Goal: Information Seeking & Learning: Learn about a topic

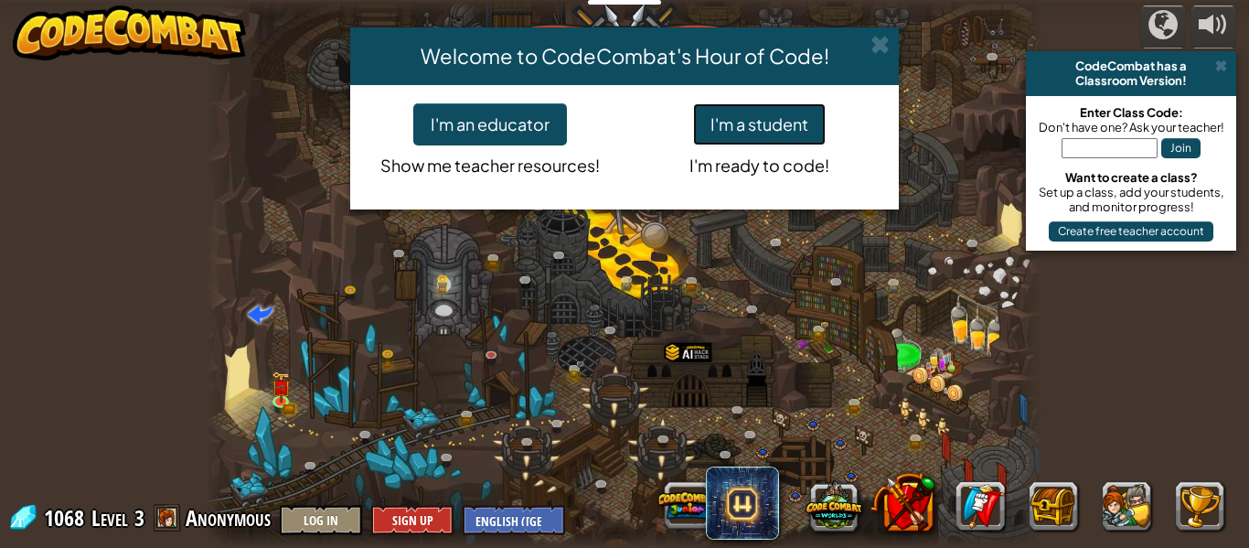
click at [742, 141] on button "I'm a student" at bounding box center [759, 124] width 133 height 42
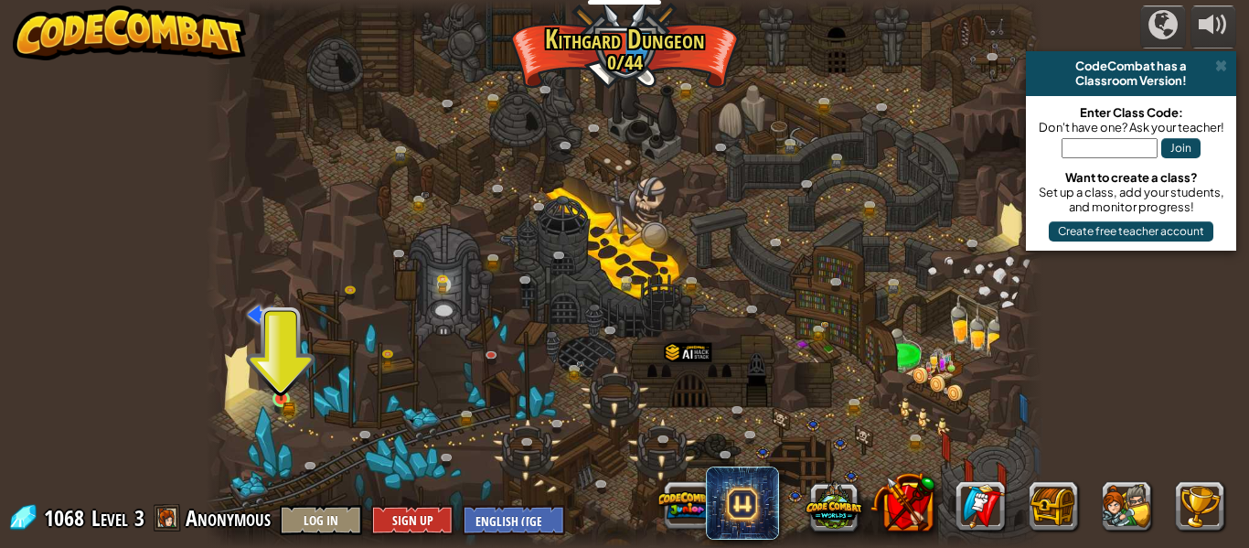
click at [276, 375] on img at bounding box center [281, 379] width 19 height 42
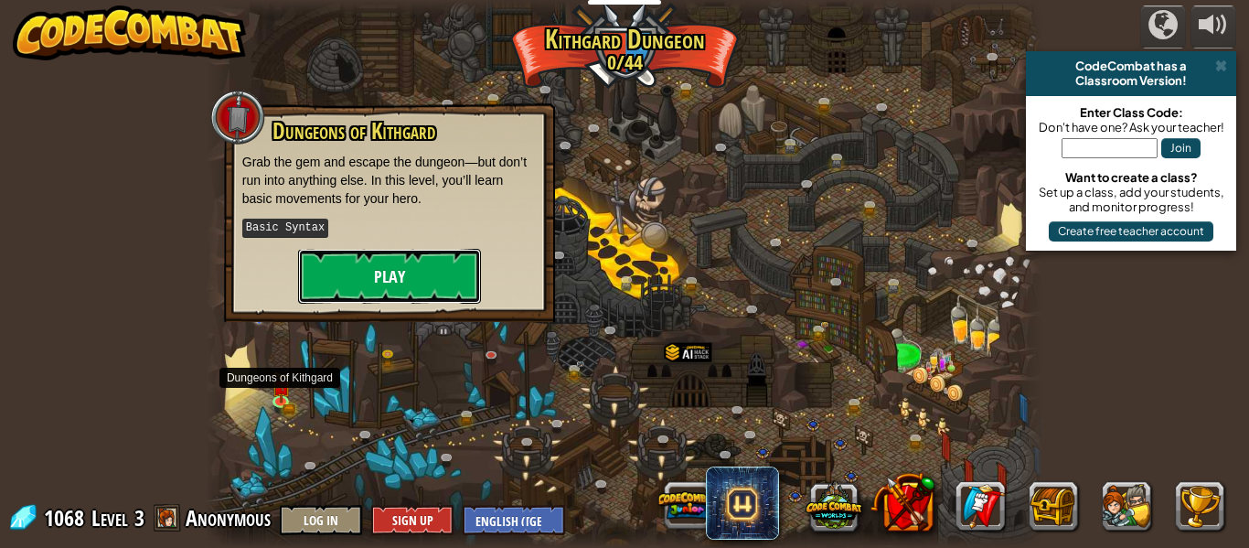
click at [349, 264] on button "Play" at bounding box center [389, 276] width 183 height 55
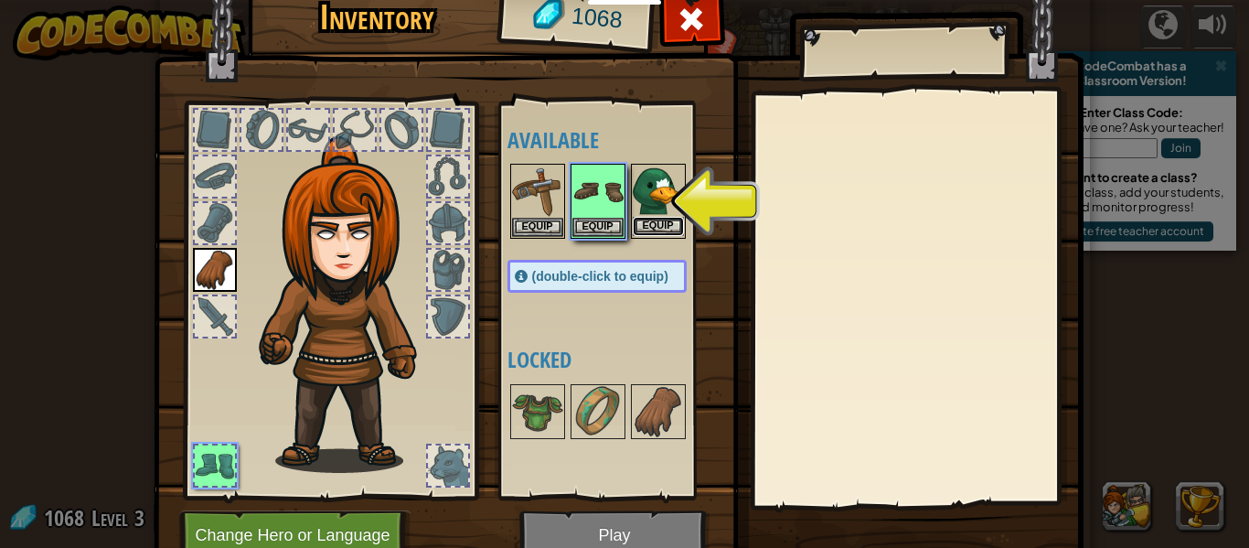
click at [658, 221] on button "Equip" at bounding box center [658, 226] width 51 height 19
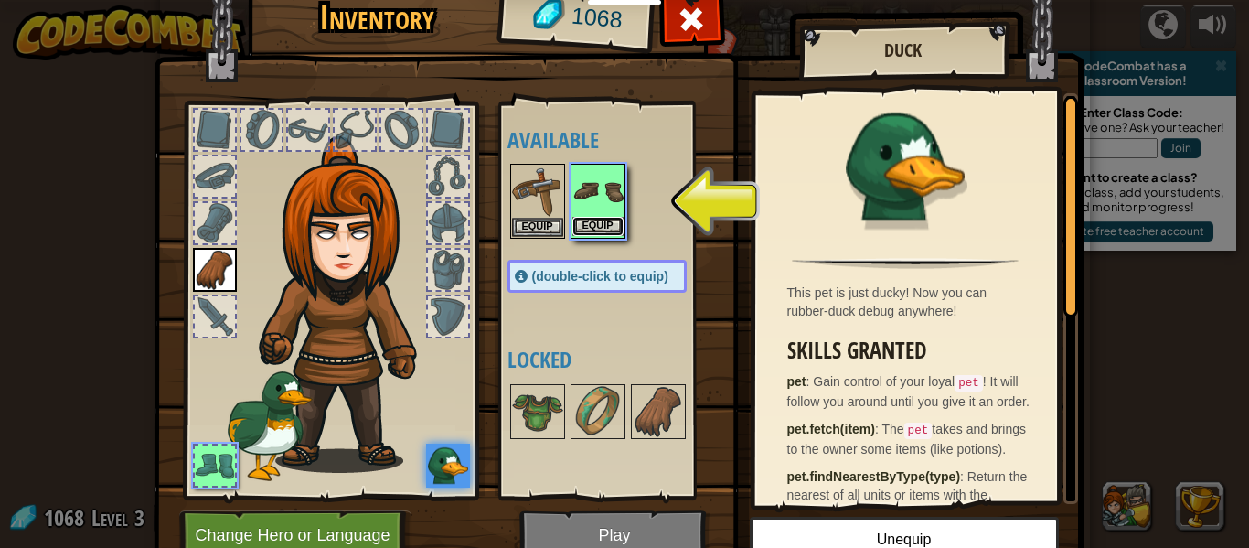
click at [607, 220] on button "Equip" at bounding box center [597, 226] width 51 height 19
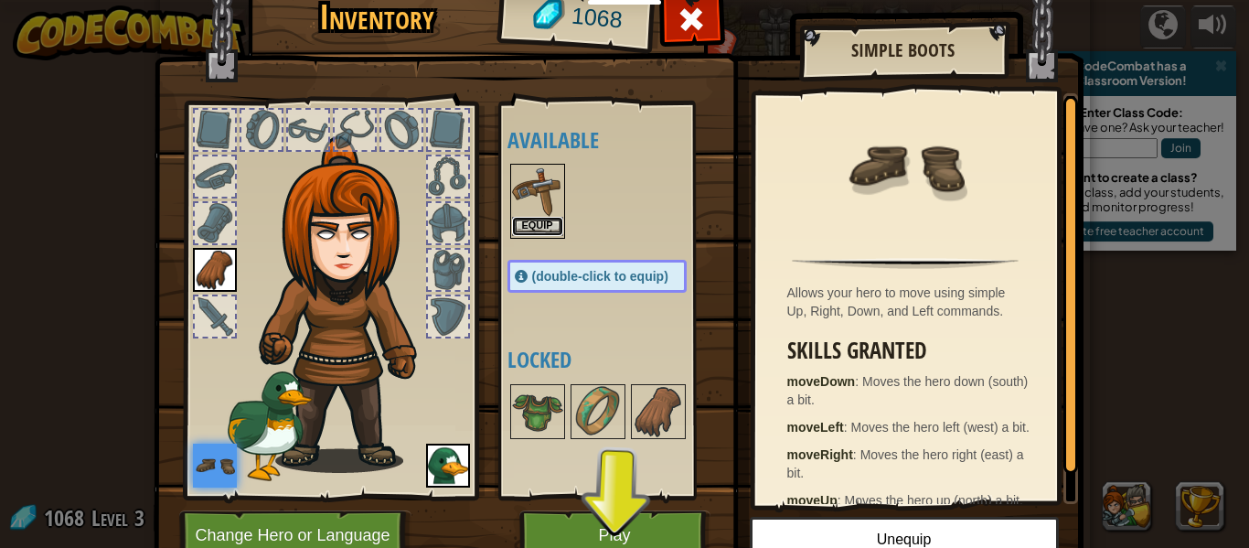
click at [539, 224] on button "Equip" at bounding box center [537, 226] width 51 height 19
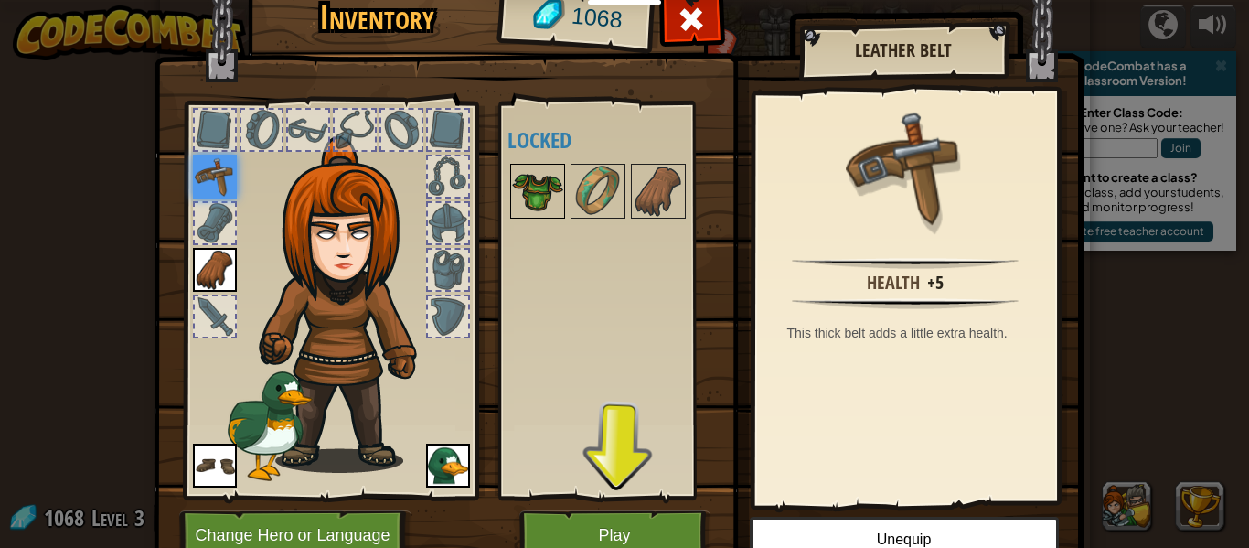
click at [532, 203] on img at bounding box center [537, 191] width 51 height 51
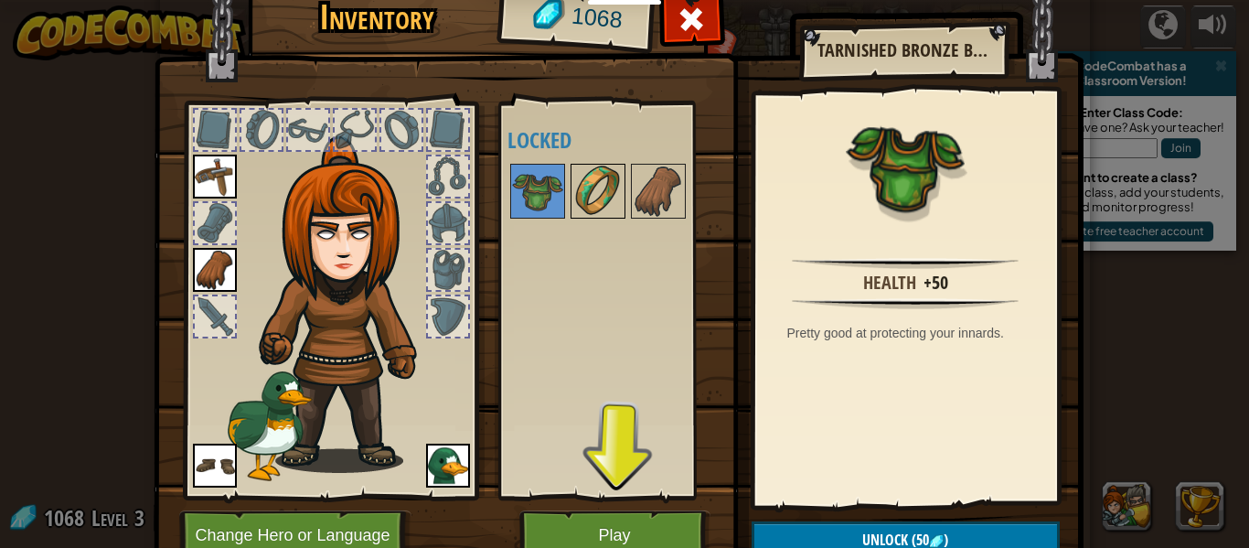
click at [594, 192] on img at bounding box center [597, 191] width 51 height 51
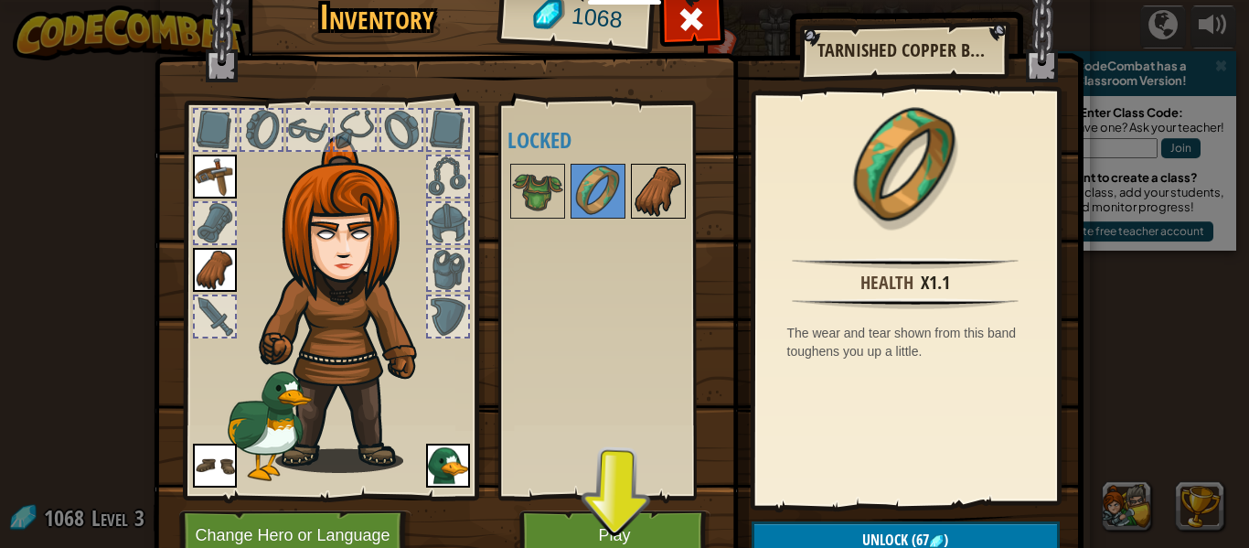
click at [635, 192] on img at bounding box center [658, 191] width 51 height 51
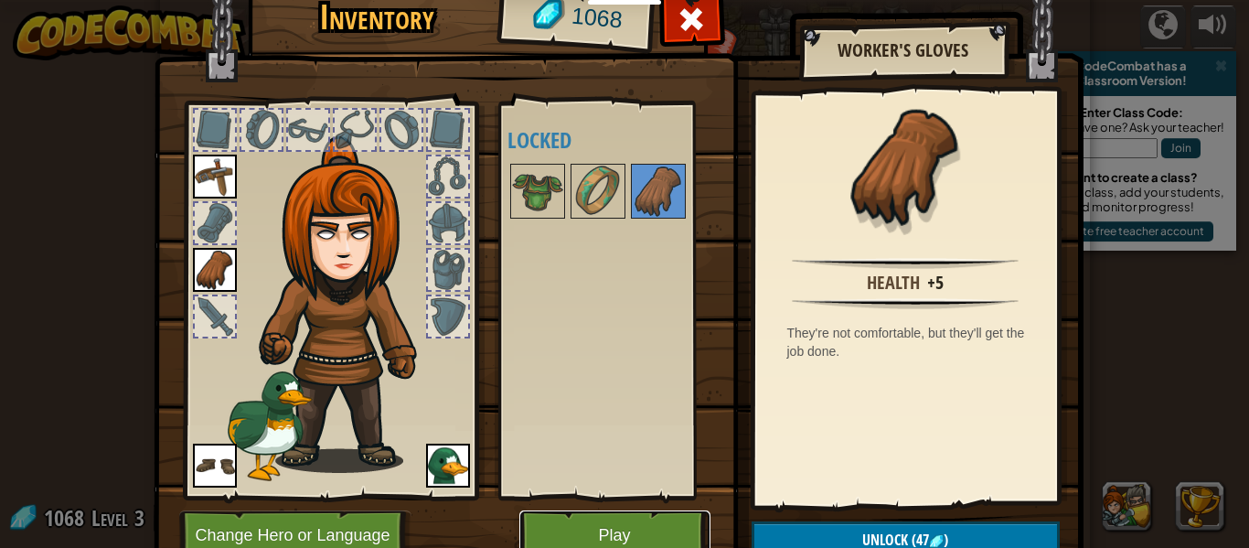
click at [604, 530] on button "Play" at bounding box center [614, 535] width 191 height 50
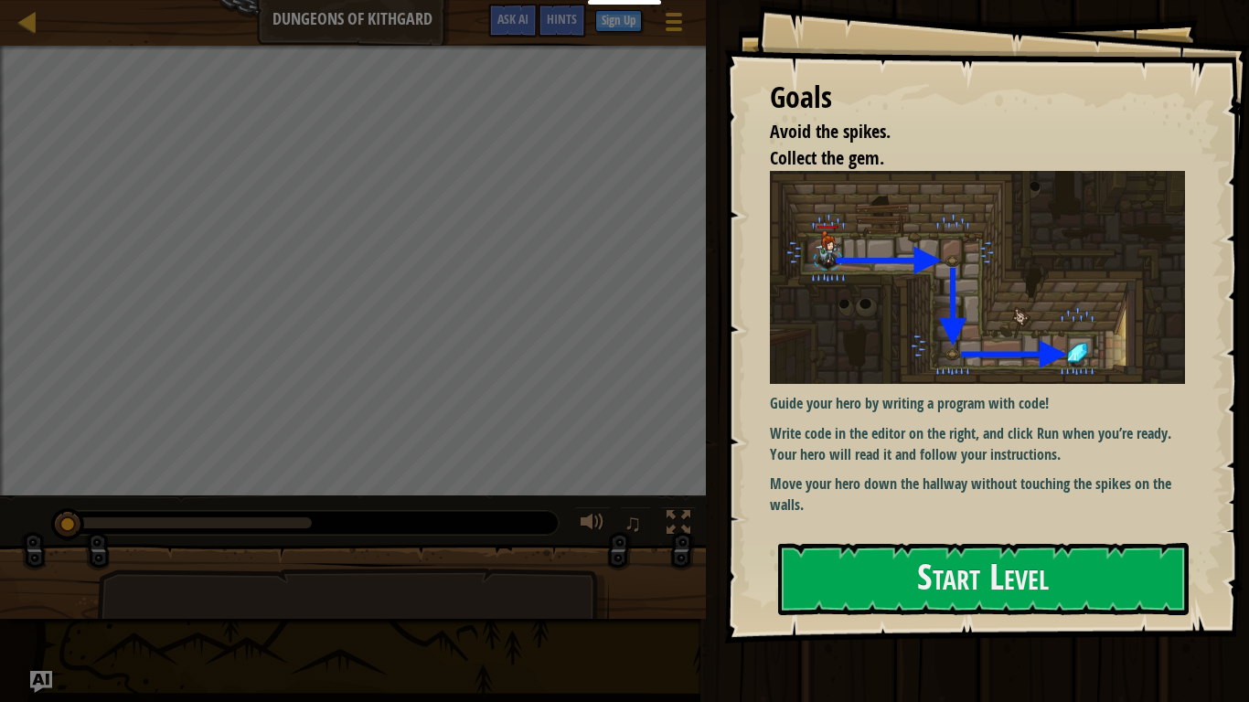
click at [915, 340] on img at bounding box center [977, 277] width 415 height 213
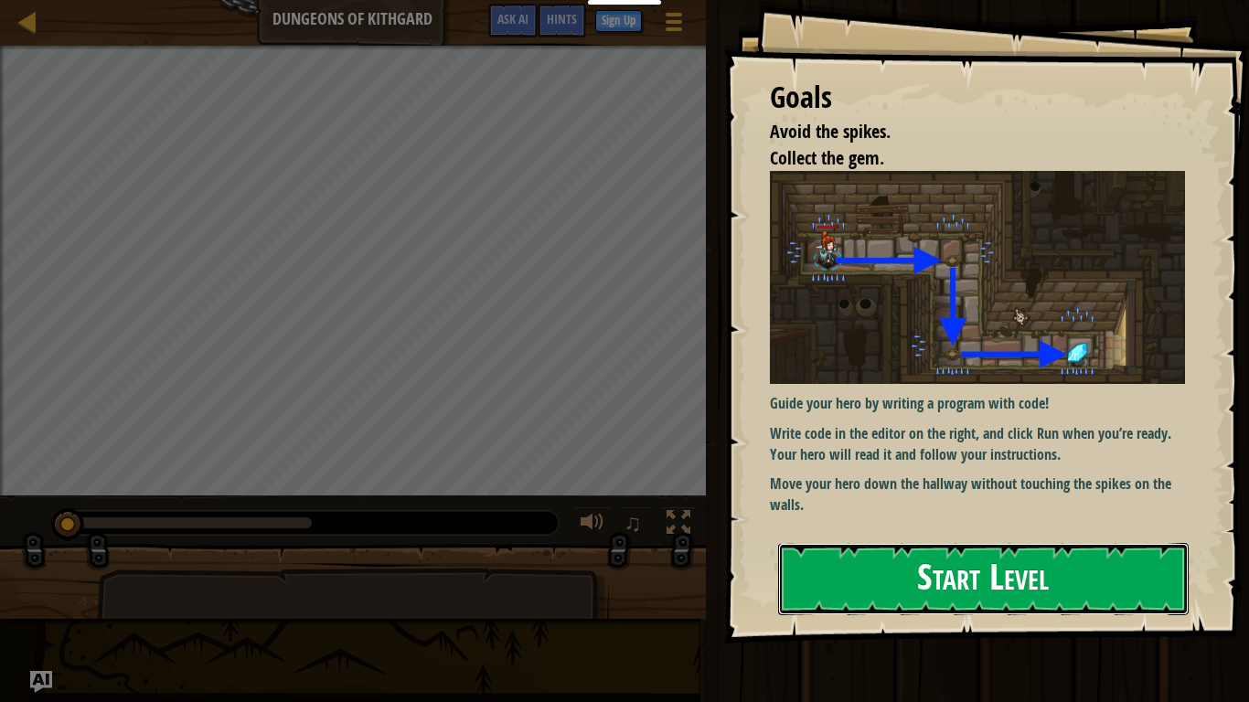
click at [861, 547] on button "Start Level" at bounding box center [983, 579] width 411 height 72
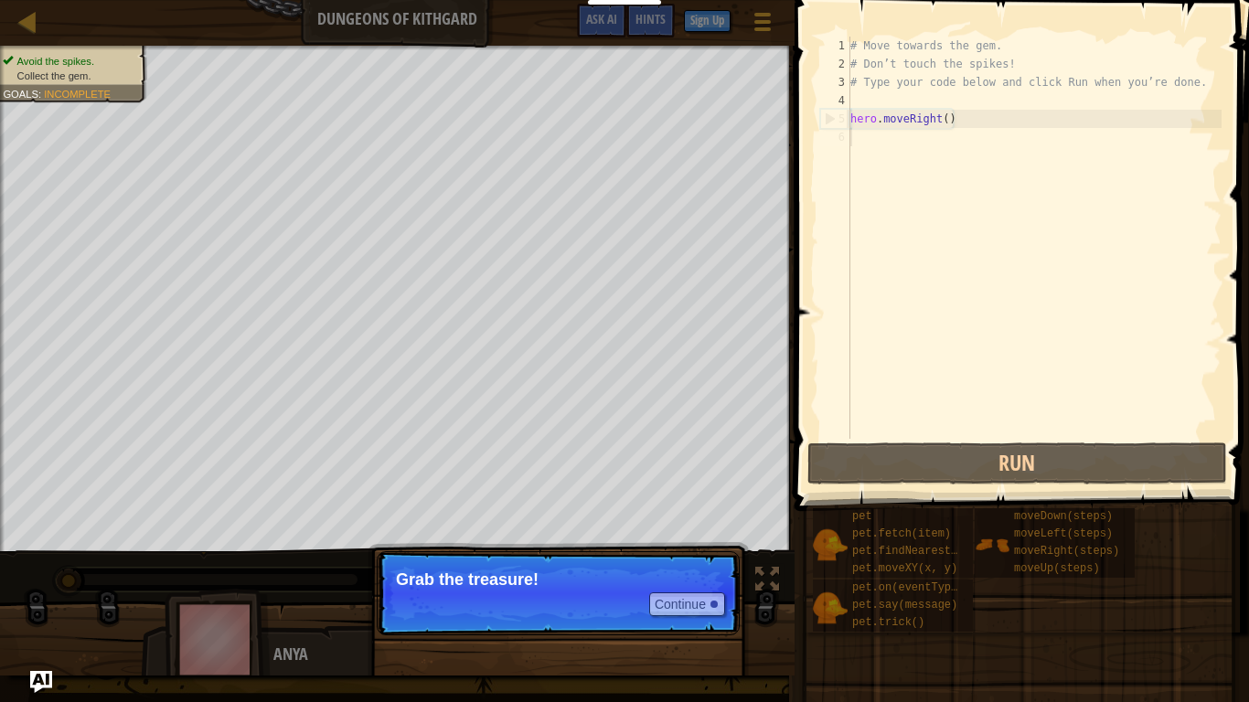
click at [445, 547] on p "Continue Grab the treasure!" at bounding box center [558, 593] width 363 height 84
click at [694, 547] on button "Continue" at bounding box center [687, 605] width 76 height 24
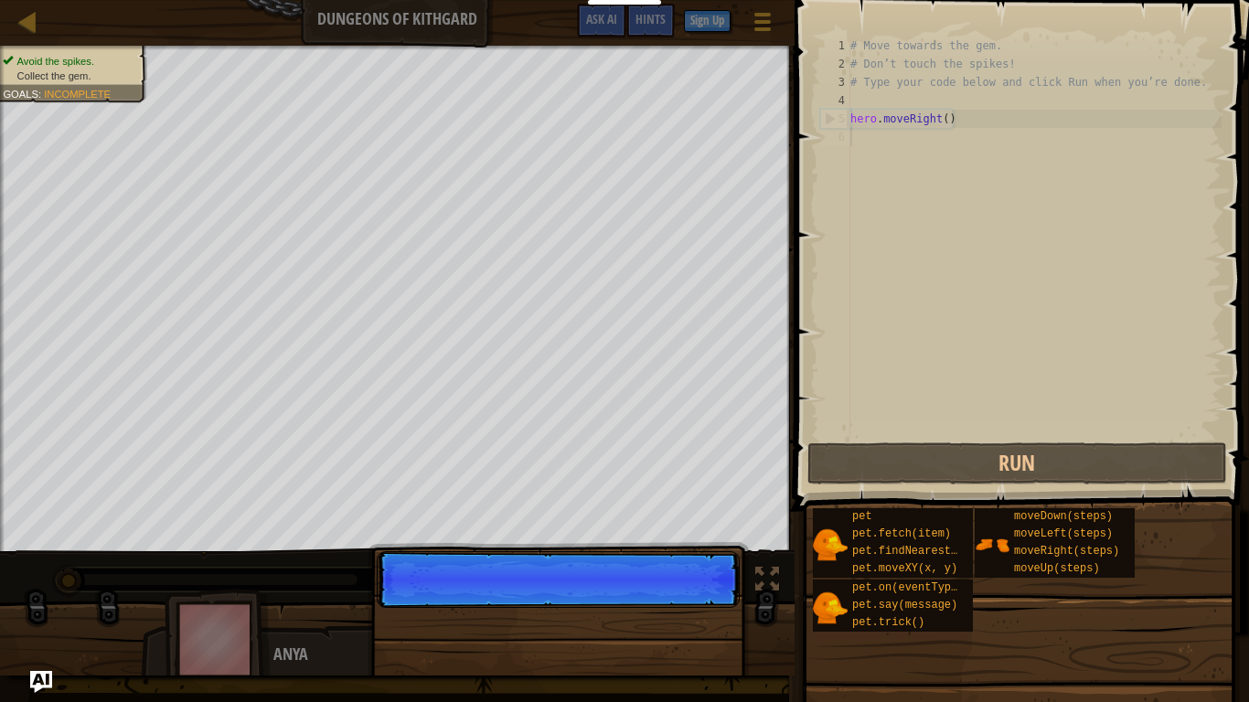
scroll to position [8, 0]
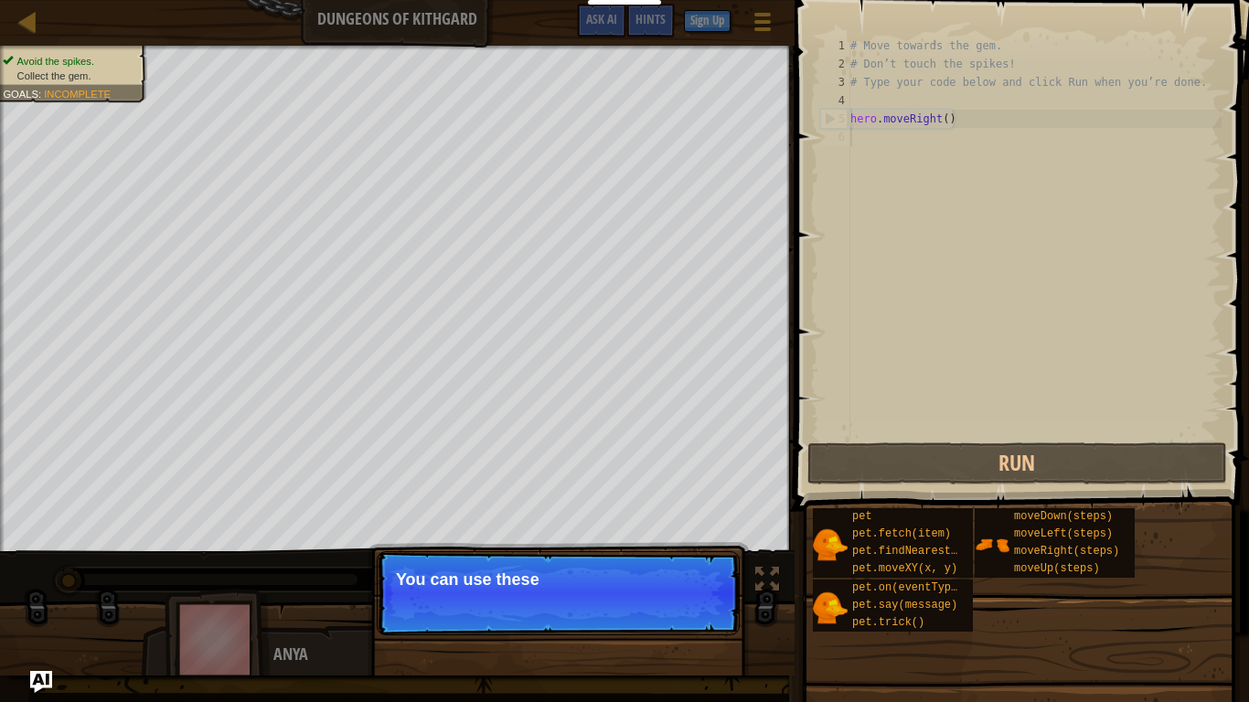
click at [679, 547] on p "Continue You can use these" at bounding box center [558, 593] width 363 height 84
click at [690, 547] on p "Continue You can use these methods" at bounding box center [558, 593] width 363 height 84
click at [690, 547] on button "Continue" at bounding box center [687, 605] width 76 height 24
click at [691, 547] on p "Continue You can use these methods." at bounding box center [558, 593] width 363 height 84
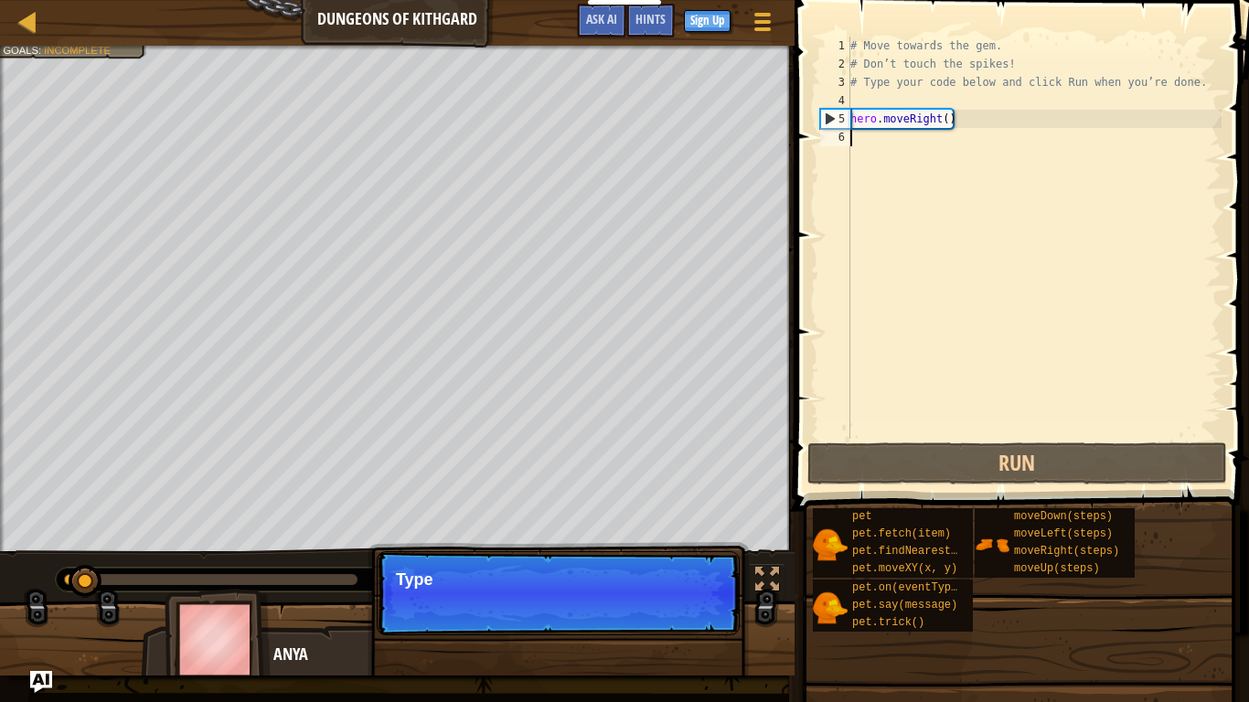
click at [692, 547] on p "Continue Type" at bounding box center [558, 593] width 363 height 84
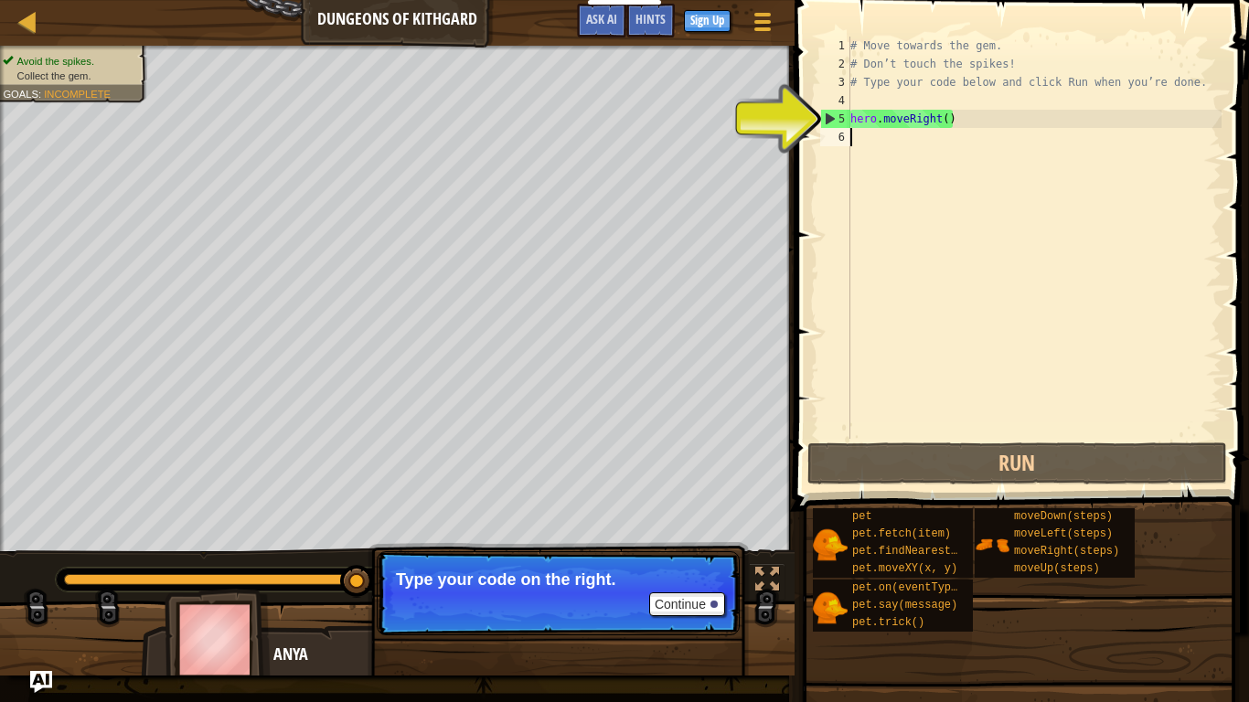
click at [927, 183] on div "# Move towards the gem. # Don’t touch the spikes! # Type your code below and cl…" at bounding box center [1034, 256] width 375 height 439
type textarea "hero.moveRight()"
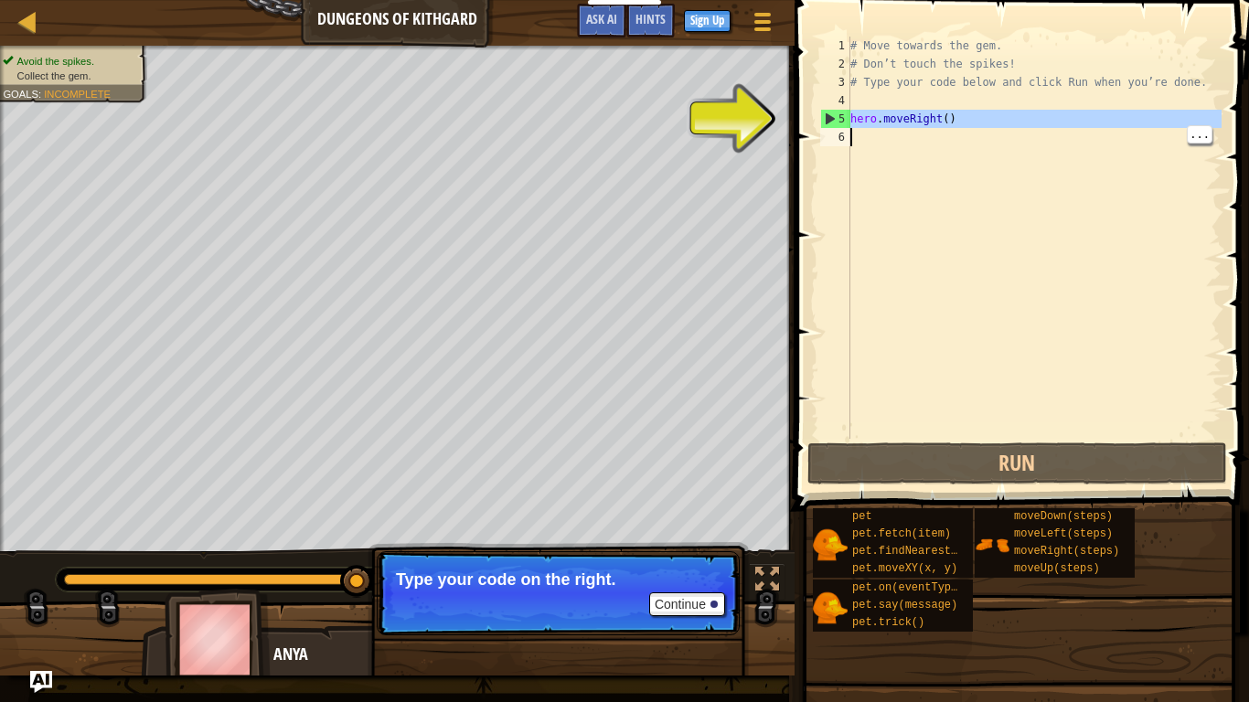
click at [831, 134] on div "6" at bounding box center [835, 137] width 30 height 18
click at [831, 121] on div "5" at bounding box center [835, 119] width 29 height 18
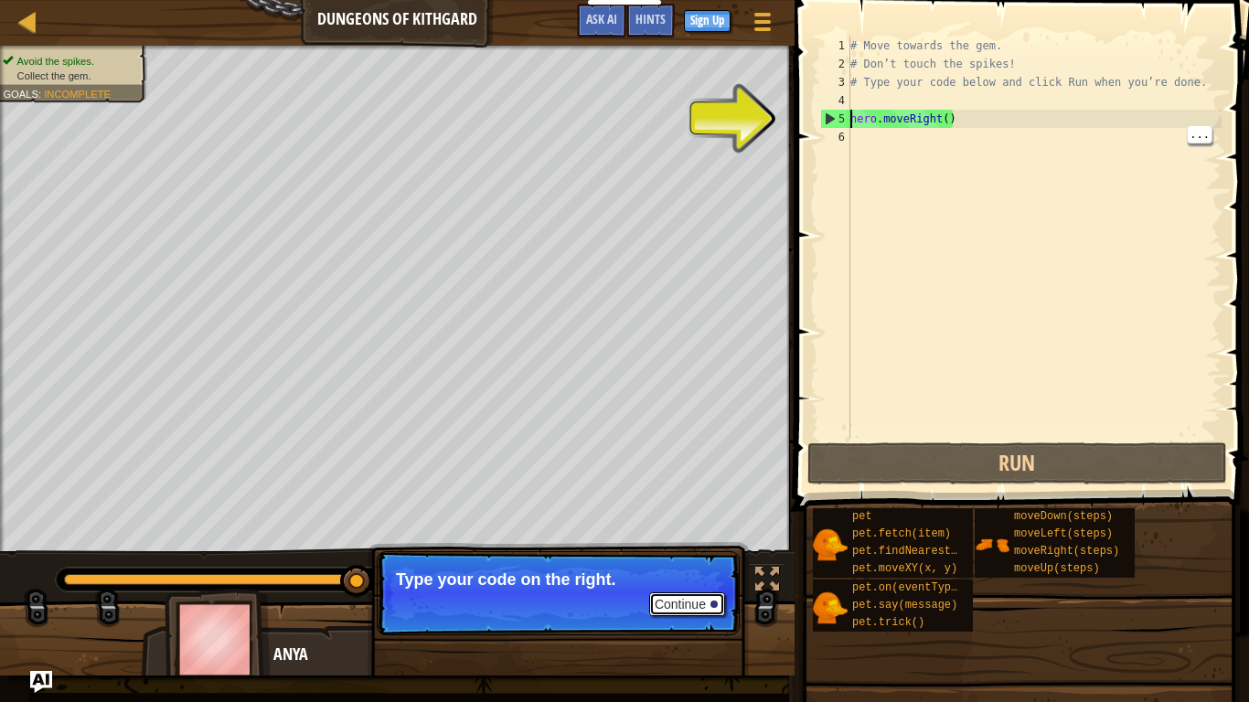
click at [689, 547] on button "Continue" at bounding box center [687, 605] width 76 height 24
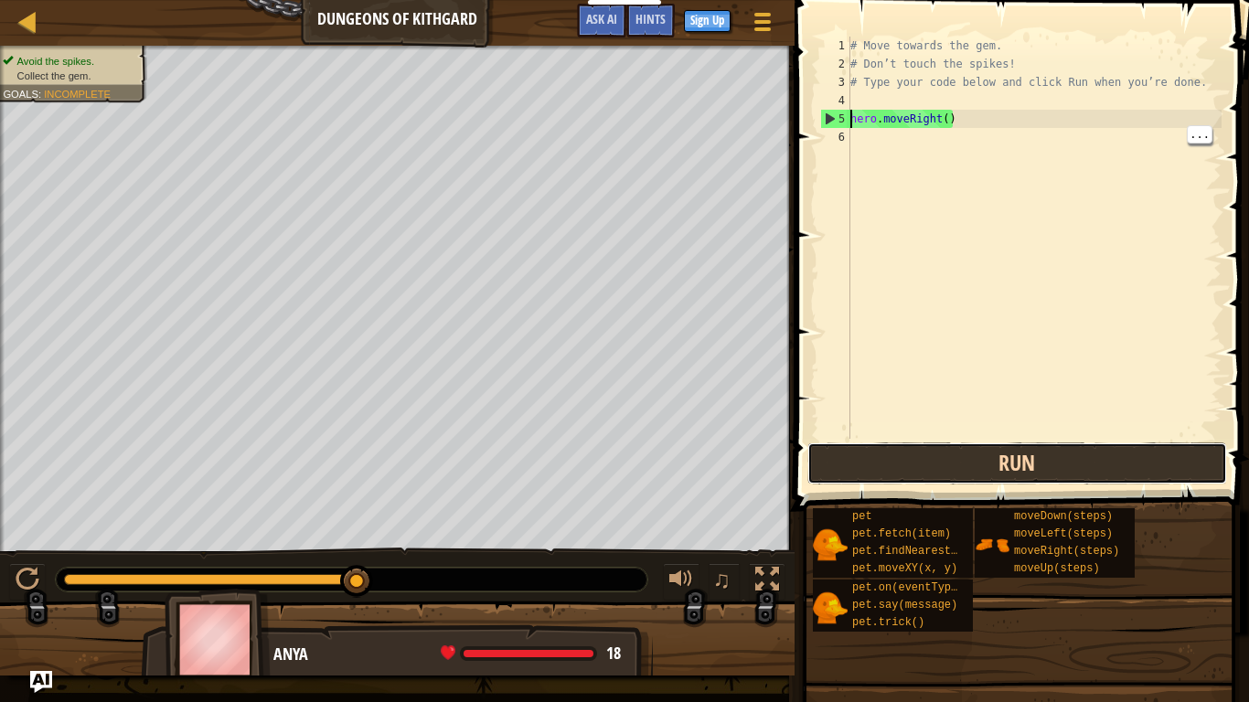
click at [1092, 469] on button "Run" at bounding box center [1018, 464] width 420 height 42
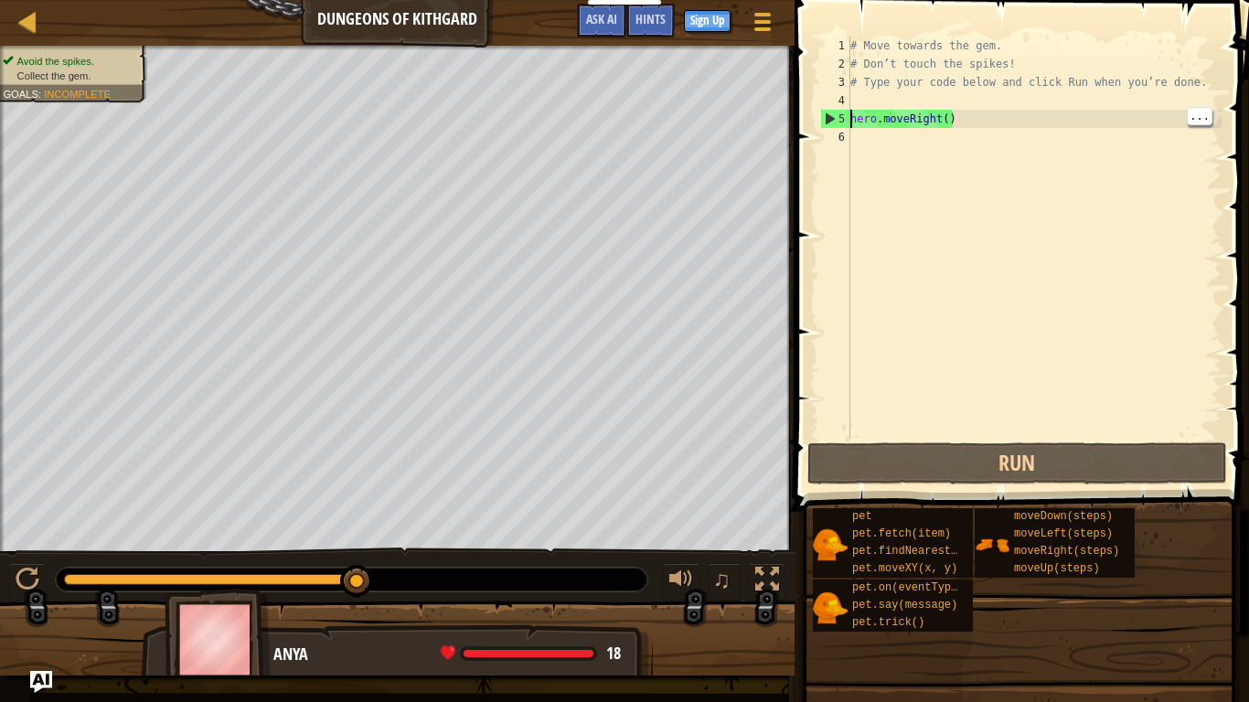
click at [870, 119] on div "# Move towards the gem. # Don’t touch the spikes! # Type your code below and cl…" at bounding box center [1034, 256] width 375 height 439
click at [942, 127] on div "# Move towards the gem. # Don’t touch the spikes! # Type your code below and cl…" at bounding box center [1034, 256] width 375 height 439
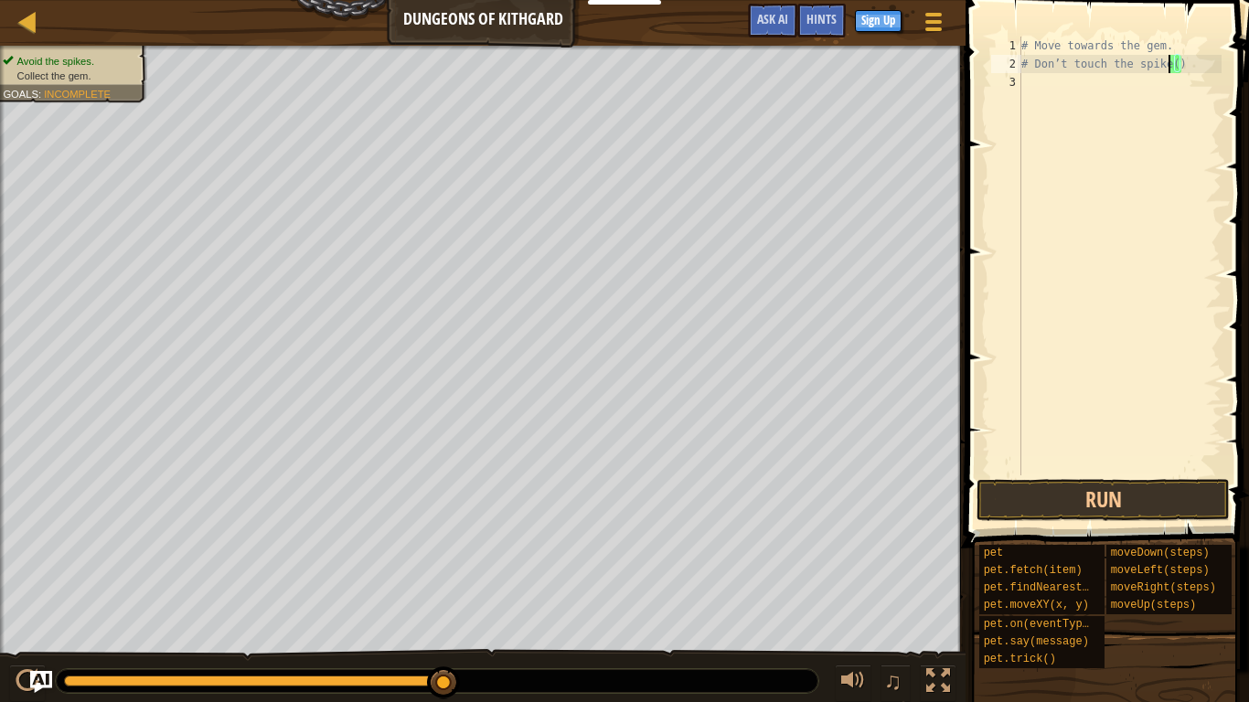
type textarea "# Don’t touch the spi()"
click at [1074, 95] on div "# Move towards the gem. # Don’t touch the spike()" at bounding box center [1120, 275] width 204 height 476
type textarea "#"
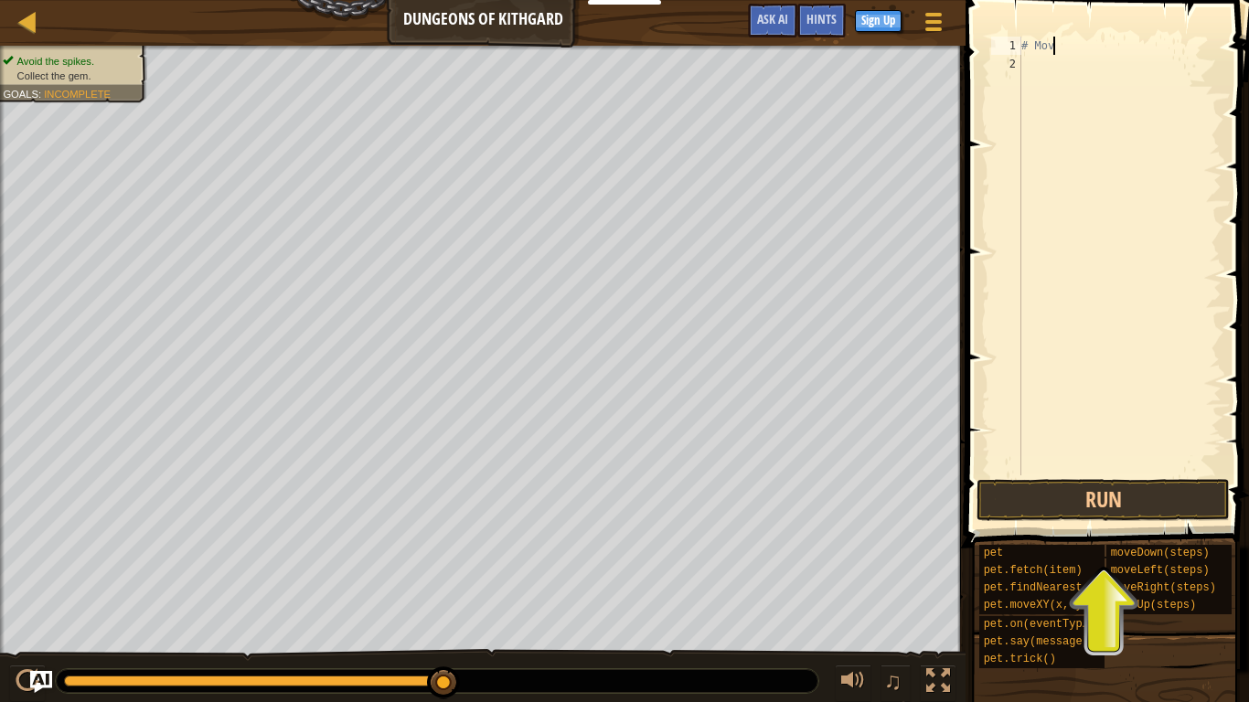
type textarea "#"
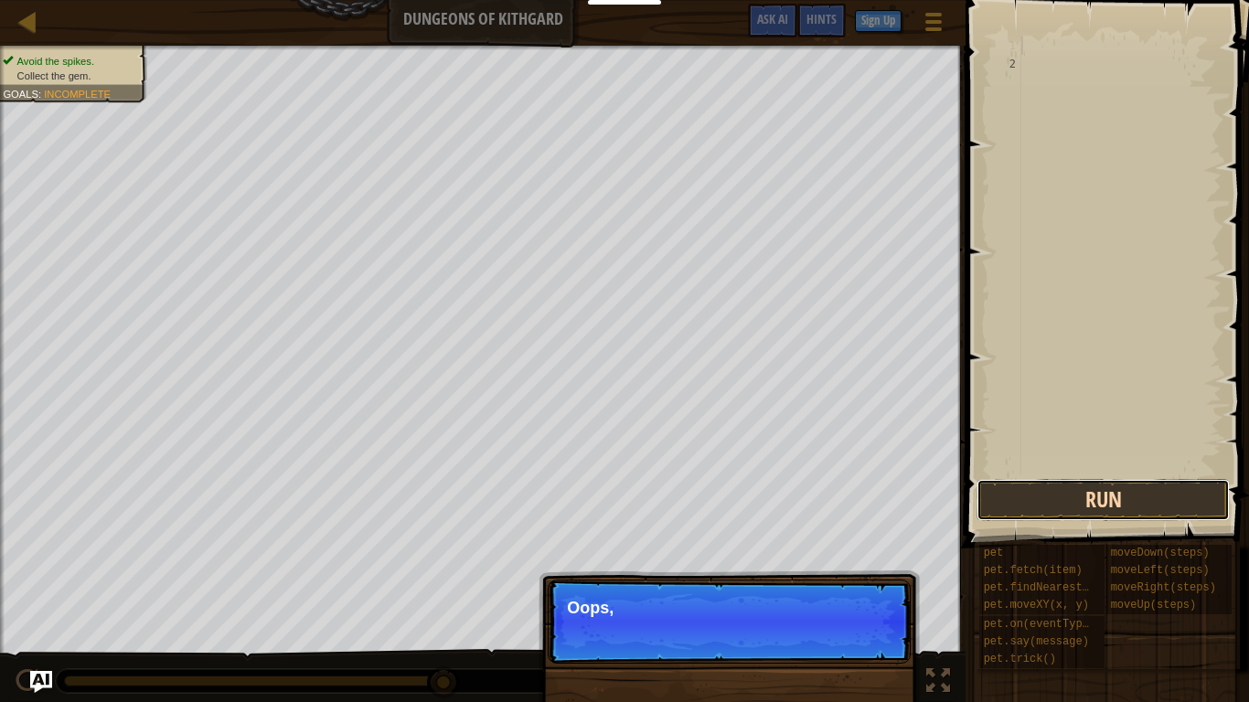
click at [1118, 492] on button "Run" at bounding box center [1103, 500] width 253 height 42
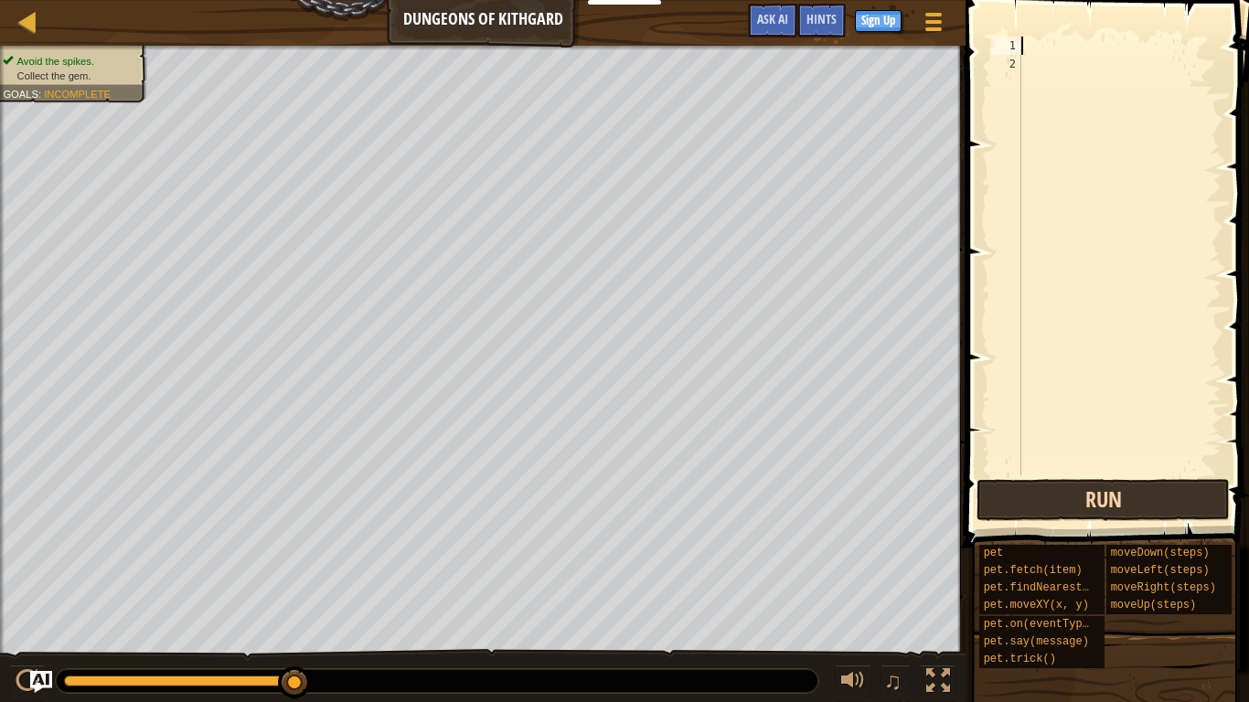
type textarea "m"
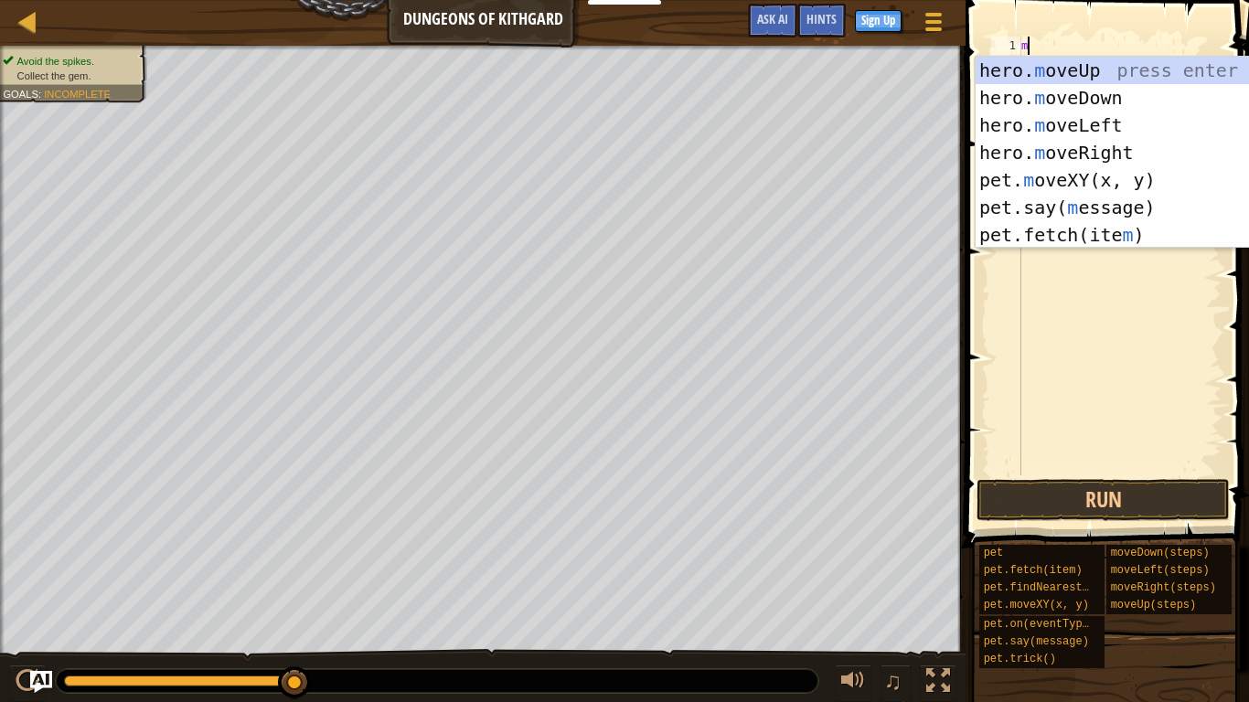
click at [1107, 127] on div "hero. m oveUp press enter hero. m oveDown press enter hero. m oveLeft press ent…" at bounding box center [1149, 180] width 346 height 247
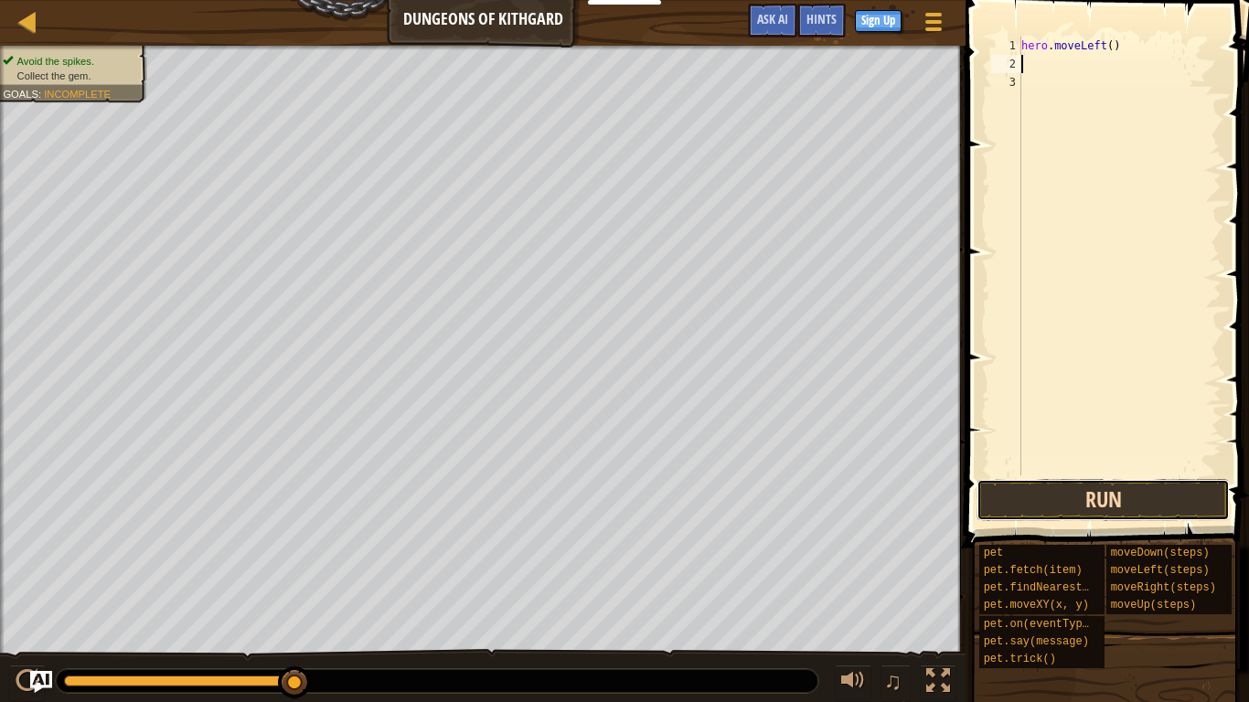
click at [1075, 490] on button "Run" at bounding box center [1103, 500] width 253 height 42
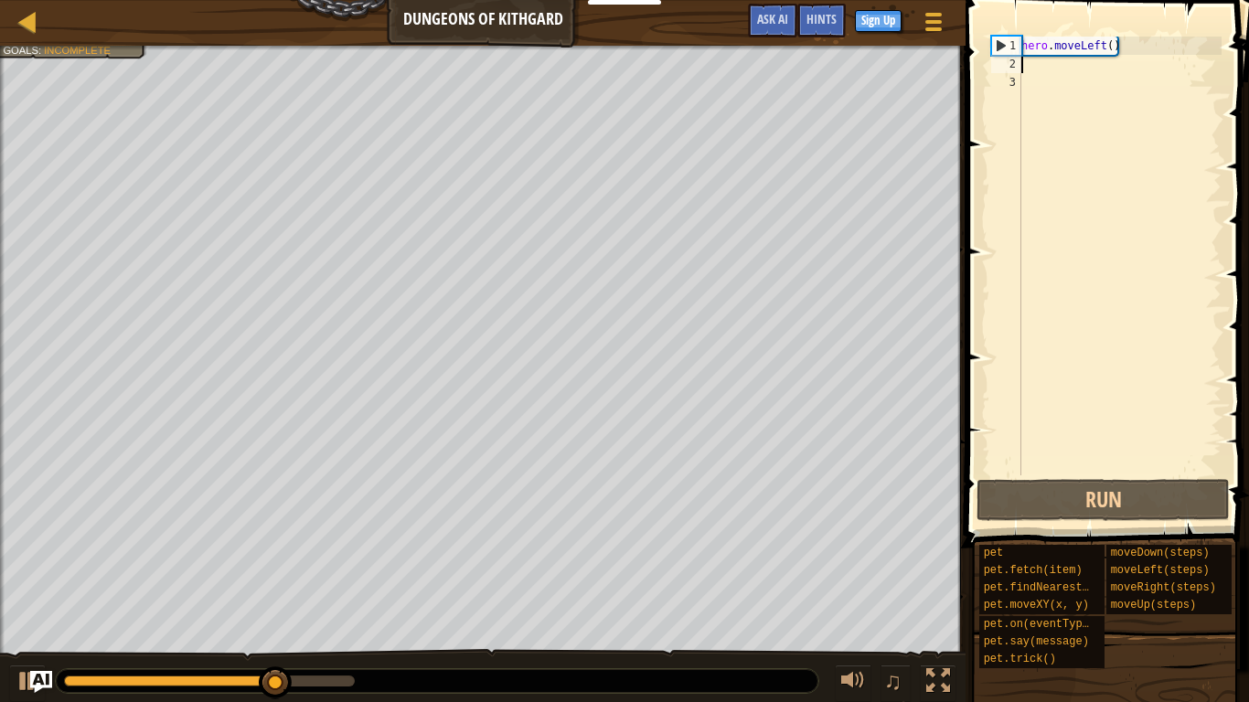
click at [1129, 45] on div "hero . moveLeft ( )" at bounding box center [1120, 275] width 204 height 476
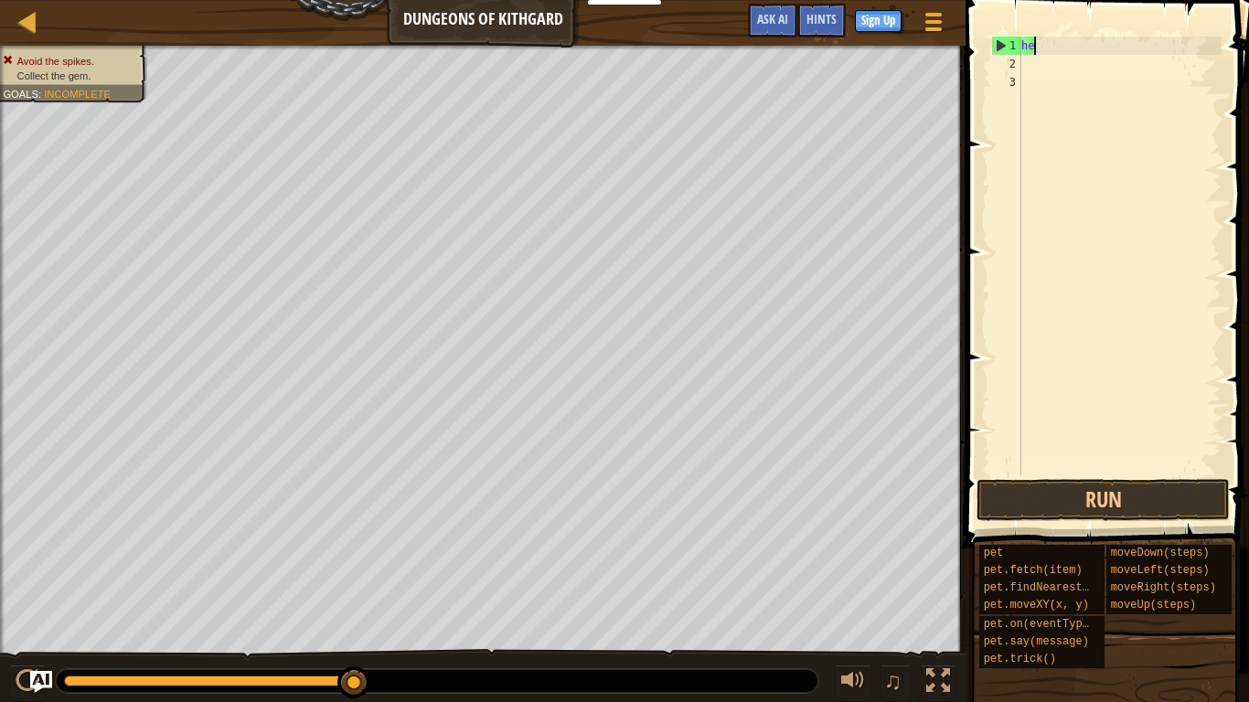
type textarea "h"
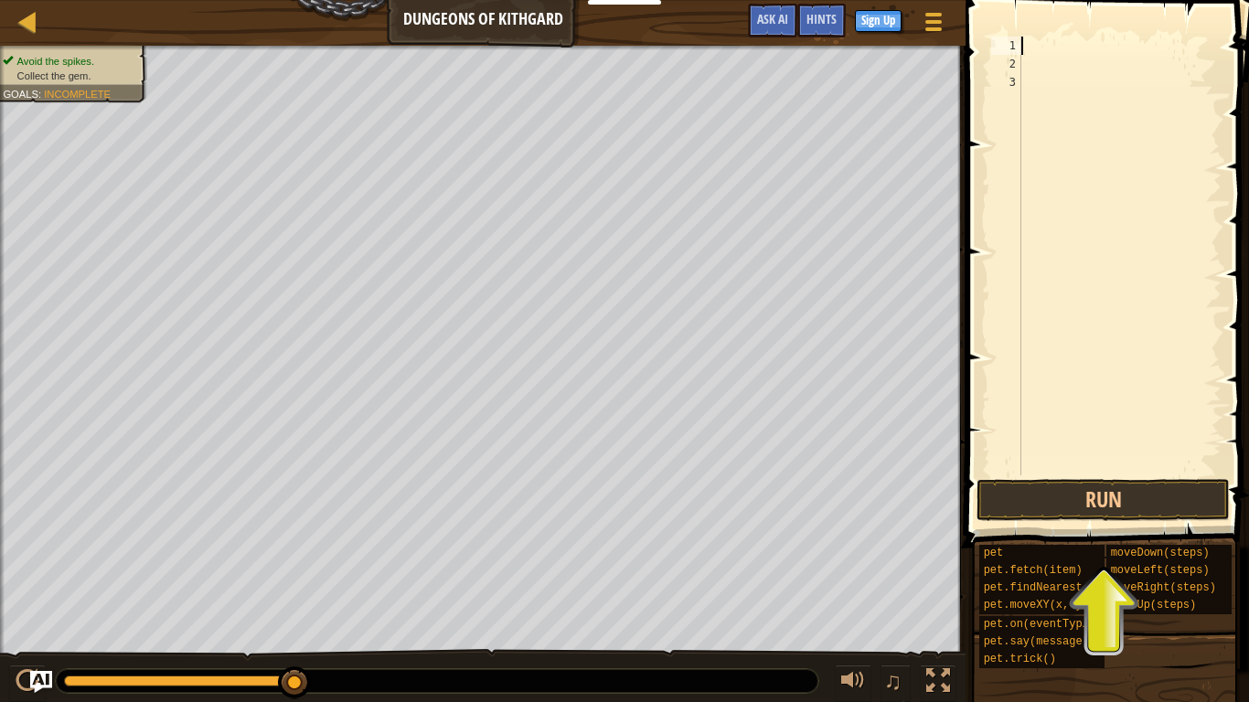
type textarea "h"
type textarea "a"
click at [1092, 506] on button "Run" at bounding box center [1103, 500] width 253 height 42
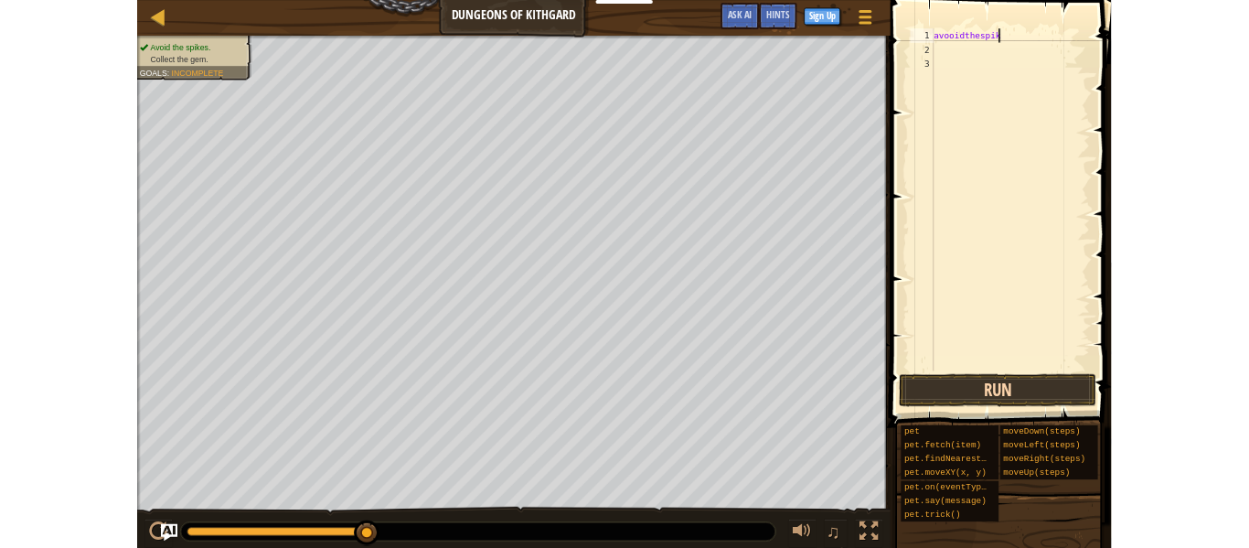
scroll to position [8, 12]
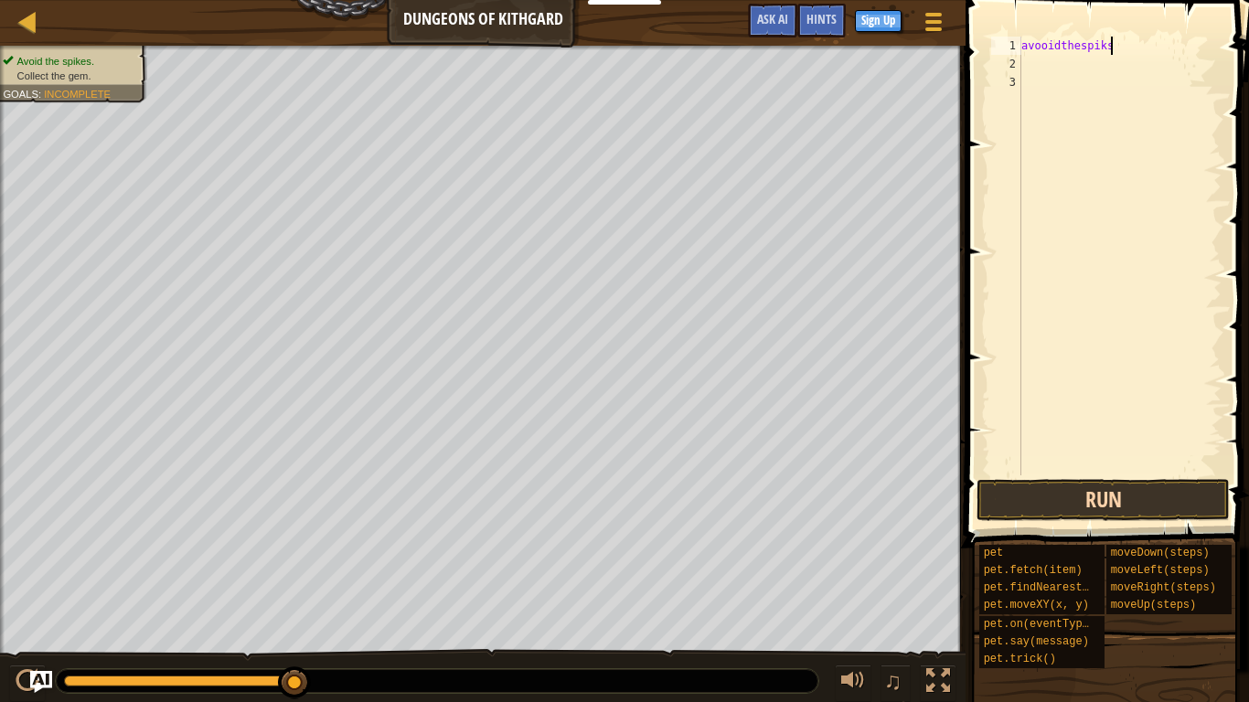
type textarea "avooidthespiks"
click at [1121, 504] on button "Run" at bounding box center [1103, 500] width 253 height 42
